Goal: Transaction & Acquisition: Purchase product/service

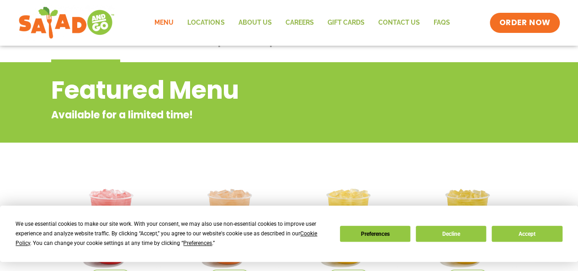
scroll to position [137, 0]
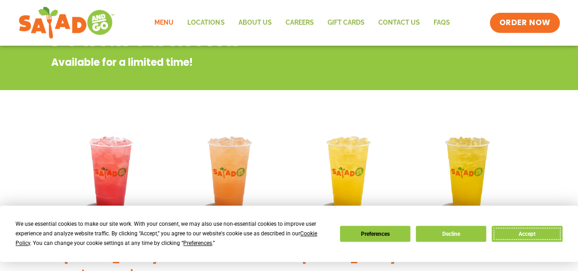
click at [540, 230] on button "Accept" at bounding box center [527, 234] width 70 height 16
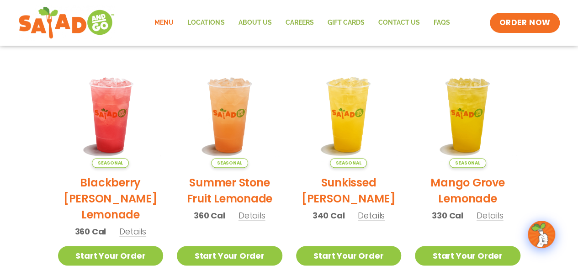
scroll to position [183, 0]
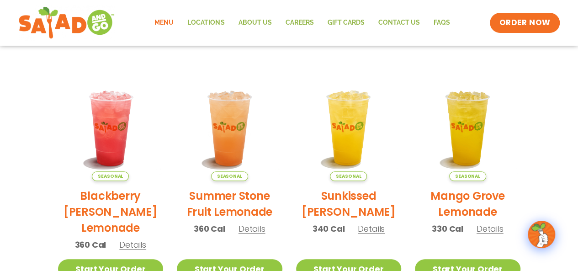
click at [360, 229] on span "Details" at bounding box center [371, 228] width 27 height 11
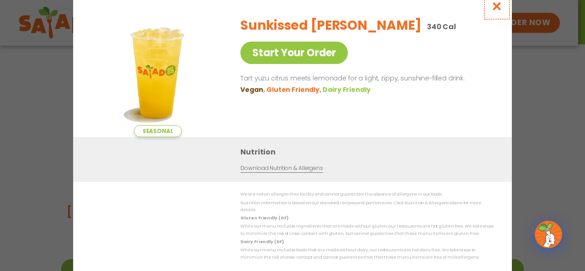
click at [503, 7] on button "Close modal" at bounding box center [497, 6] width 30 height 31
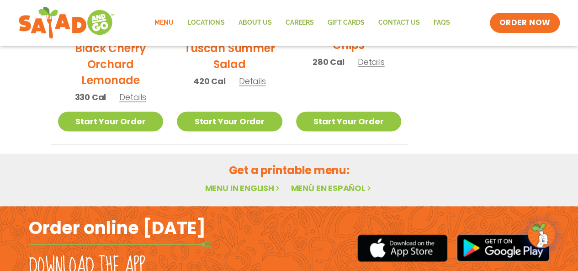
scroll to position [452, 0]
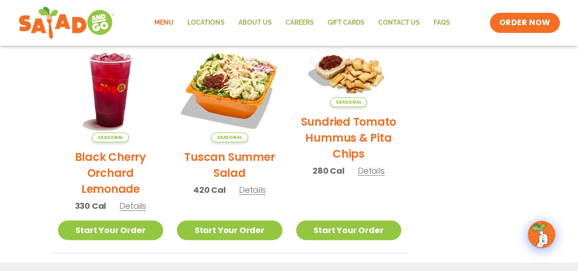
click at [169, 19] on link "Menu" at bounding box center [164, 22] width 33 height 21
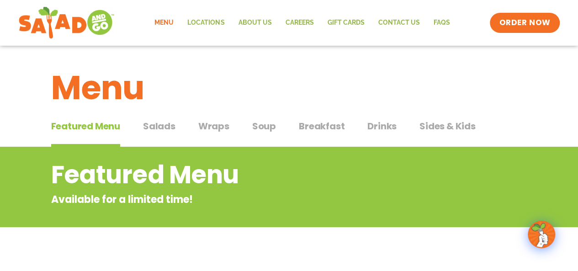
click at [167, 130] on span "Salads" at bounding box center [159, 126] width 32 height 14
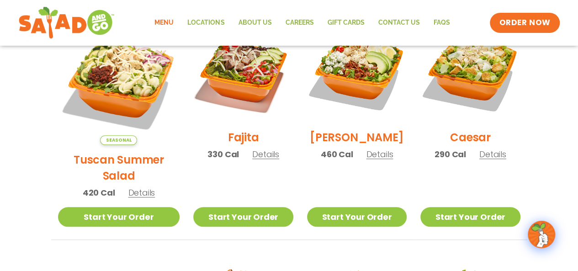
scroll to position [411, 0]
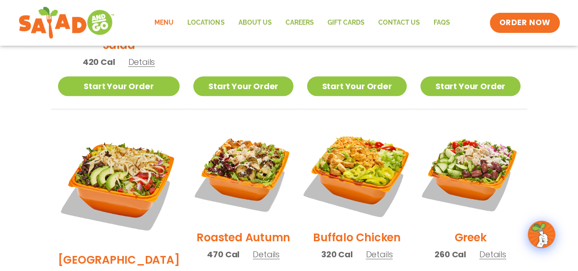
click at [343, 154] on img at bounding box center [356, 172] width 117 height 117
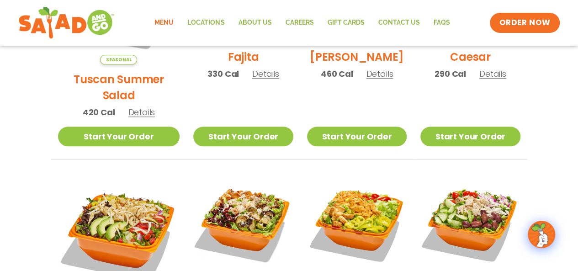
scroll to position [274, 0]
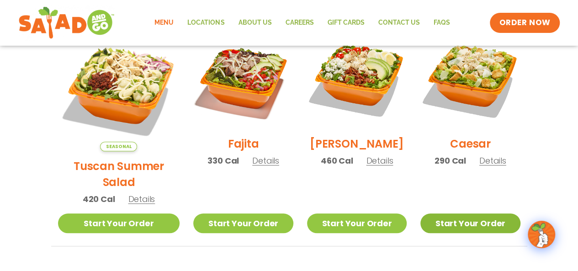
click at [458, 213] on link "Start Your Order" at bounding box center [471, 223] width 100 height 20
